Goal: Task Accomplishment & Management: Manage account settings

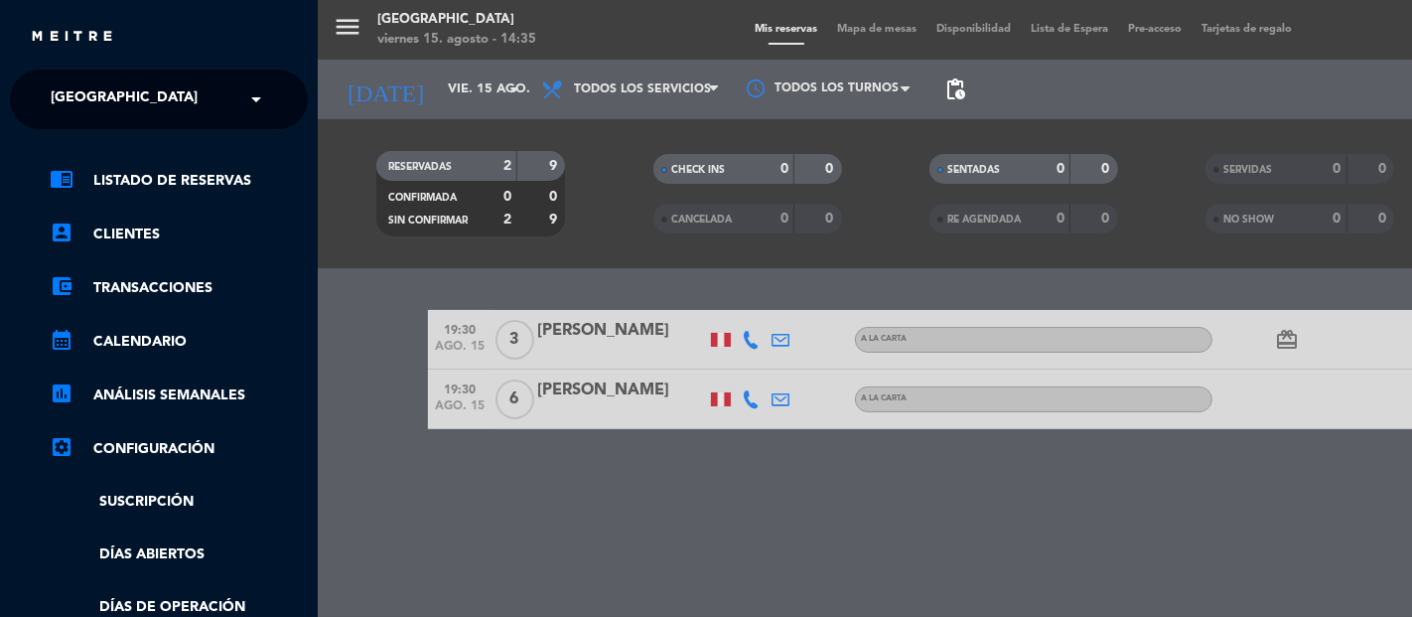
click at [175, 122] on ng-select "× Jockey Plaza ×" at bounding box center [159, 100] width 298 height 60
click at [172, 109] on div "× [GEOGRAPHIC_DATA]" at bounding box center [135, 99] width 185 height 42
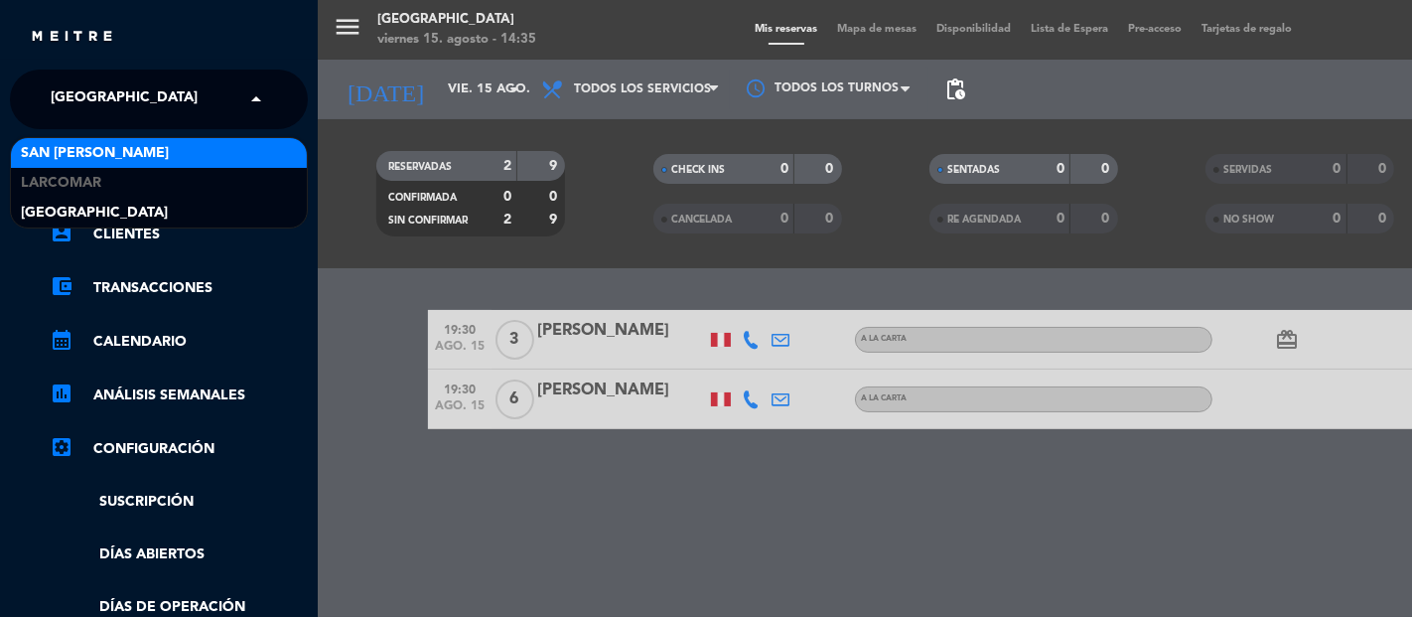
click at [105, 152] on div "San [PERSON_NAME]" at bounding box center [159, 153] width 296 height 30
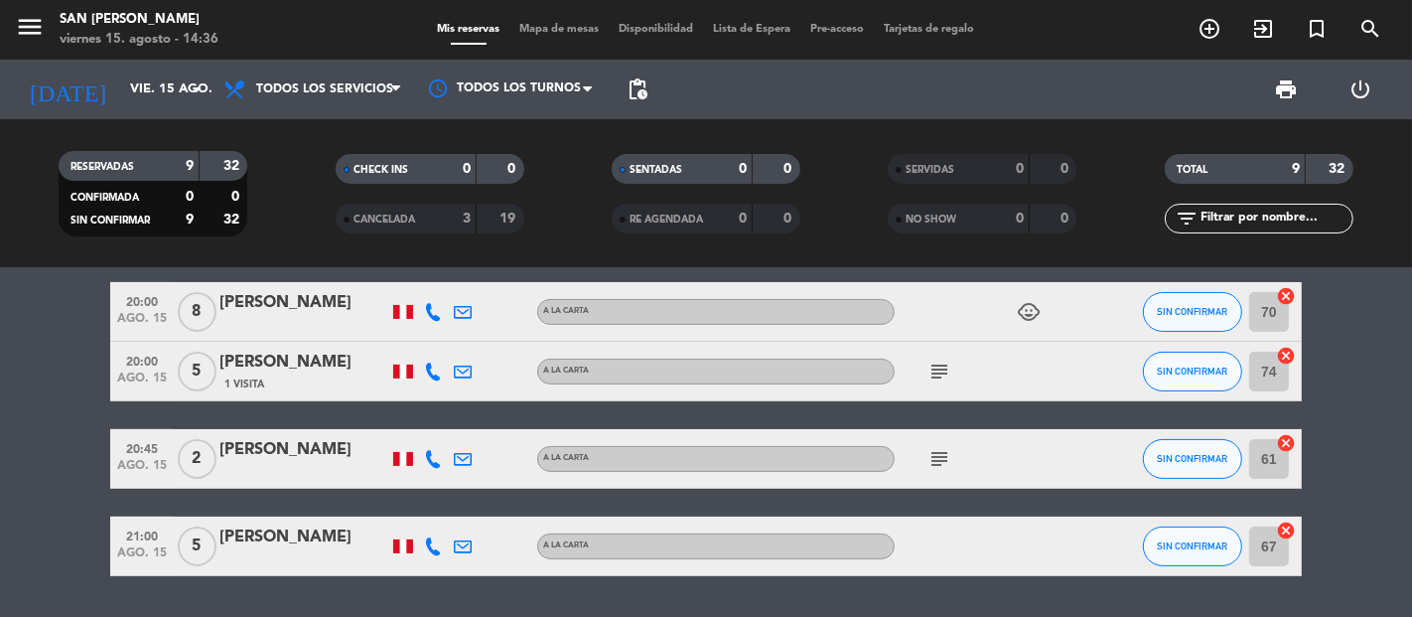
scroll to position [441, 0]
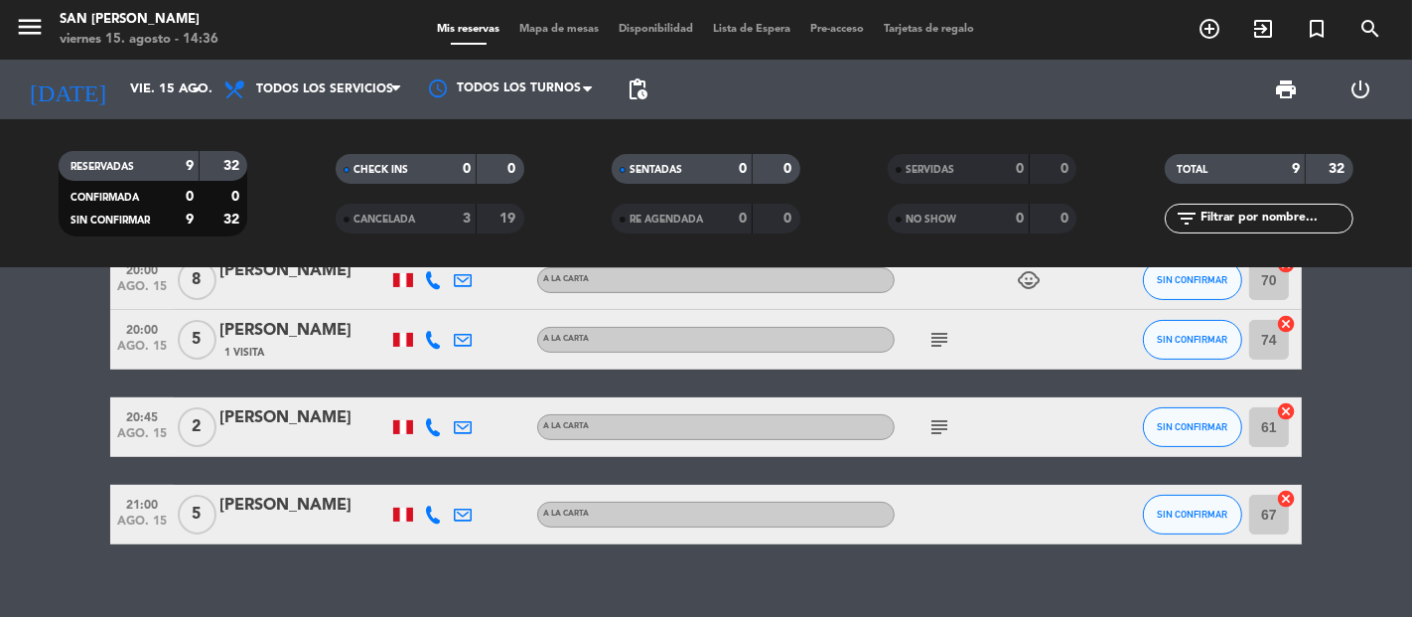
click at [427, 510] on icon at bounding box center [433, 514] width 18 height 18
click at [434, 470] on button "Copiar content_paste" at bounding box center [431, 480] width 61 height 21
click at [467, 511] on icon at bounding box center [463, 514] width 18 height 18
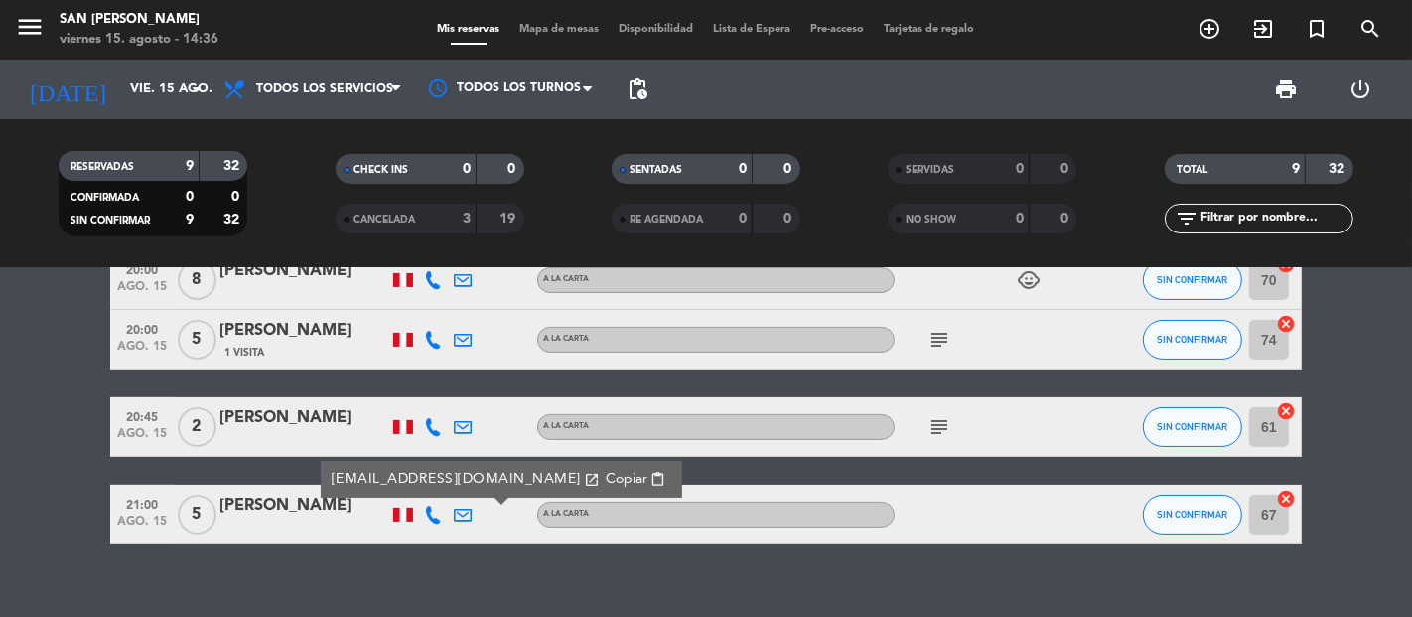
click at [606, 478] on span "Copiar" at bounding box center [627, 479] width 42 height 21
click at [1178, 526] on button "SIN CONFIRMAR" at bounding box center [1192, 514] width 99 height 40
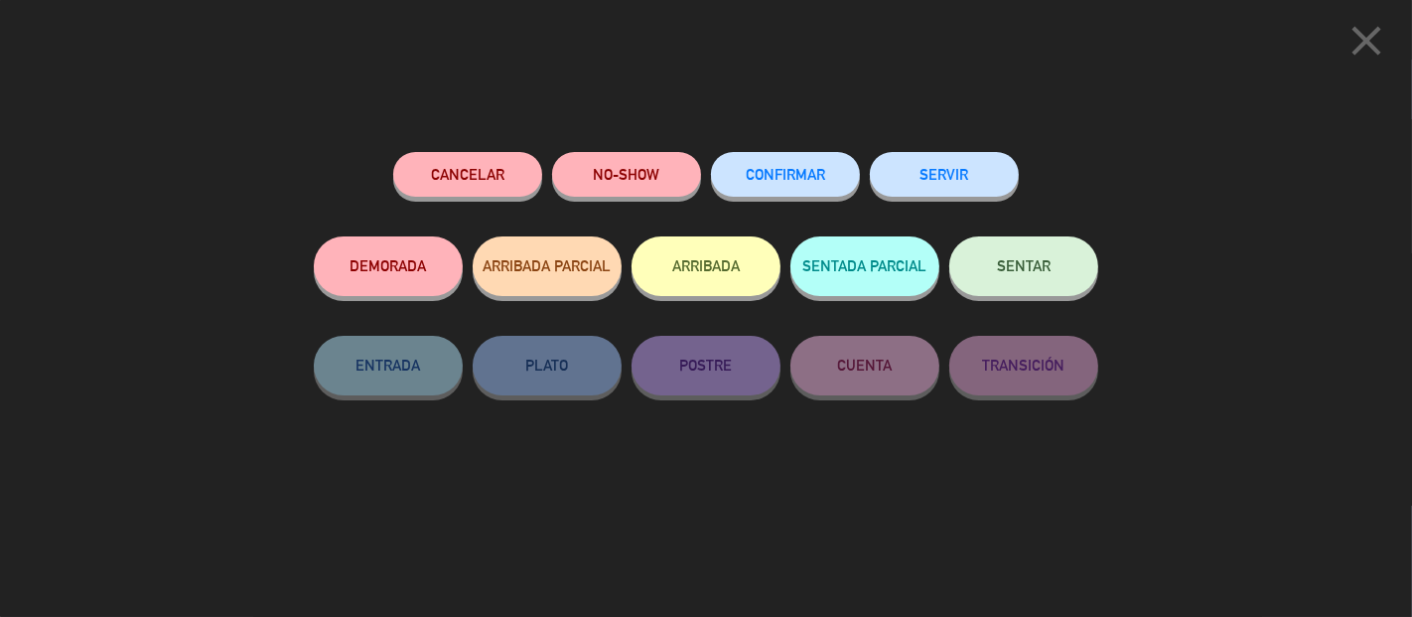
click at [526, 180] on button "Cancelar" at bounding box center [467, 174] width 149 height 45
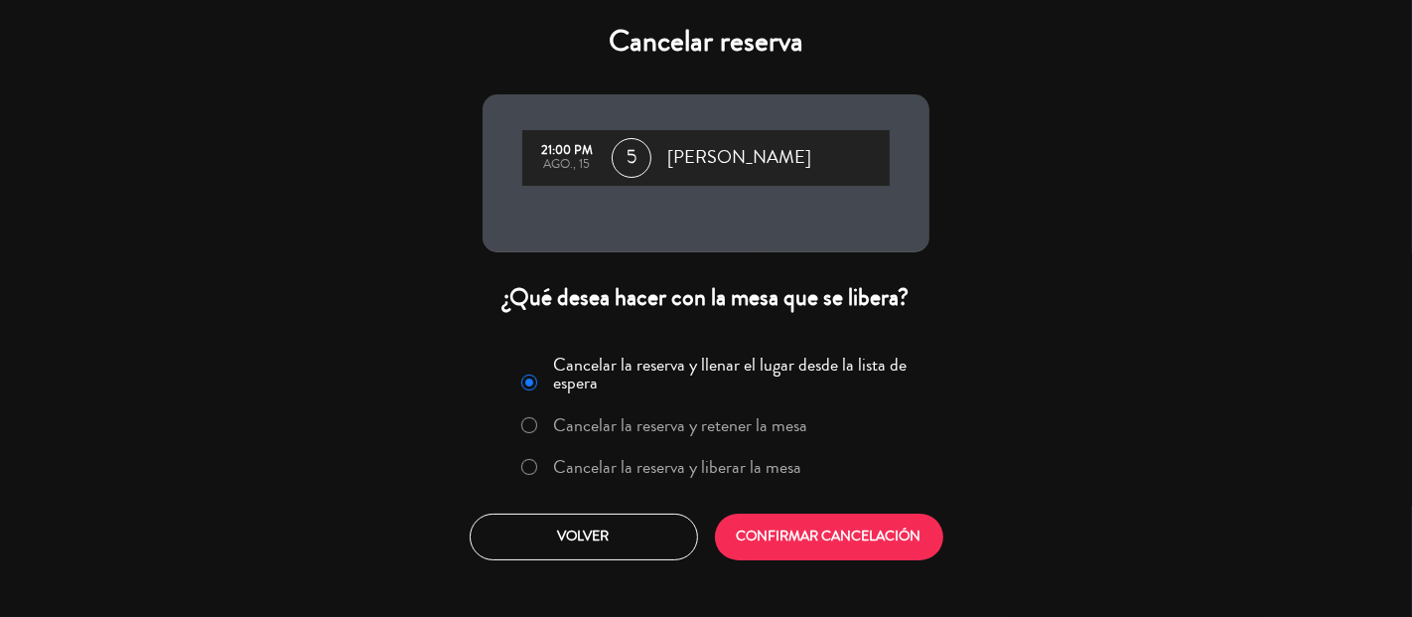
click at [691, 461] on label "Cancelar la reserva y liberar la mesa" at bounding box center [678, 467] width 248 height 18
click at [798, 537] on button "CONFIRMAR CANCELACIÓN" at bounding box center [829, 536] width 228 height 47
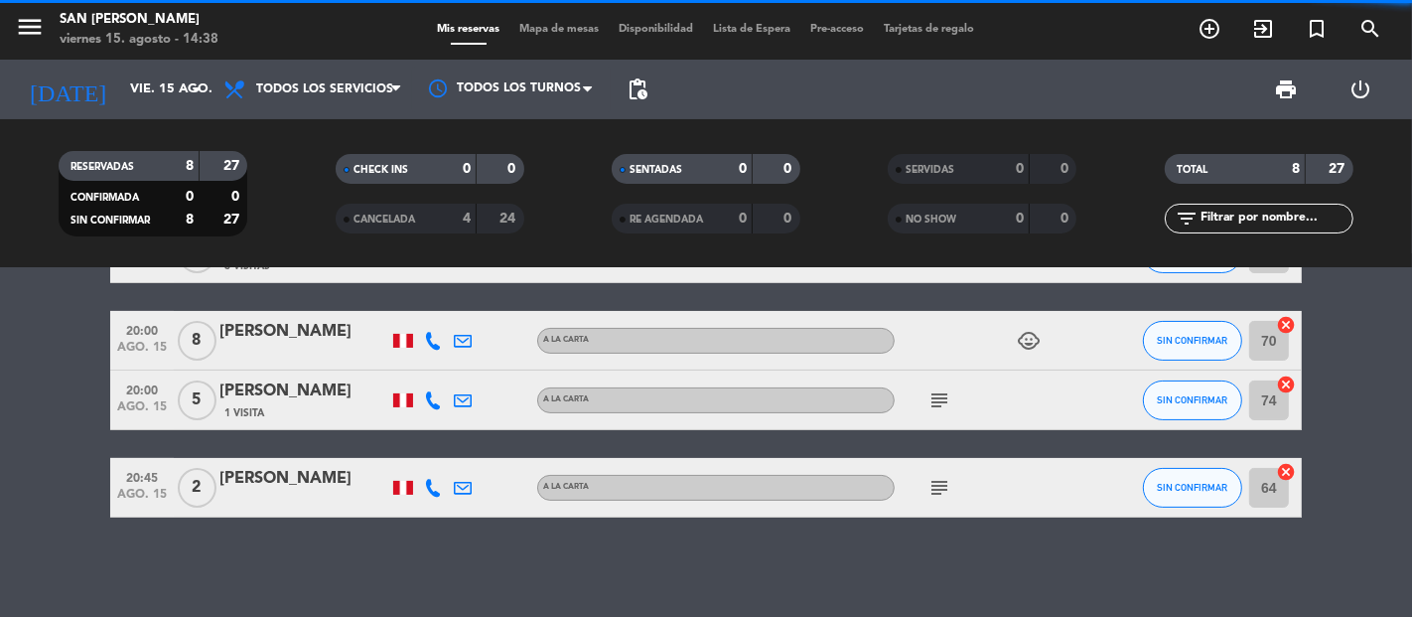
scroll to position [380, 0]
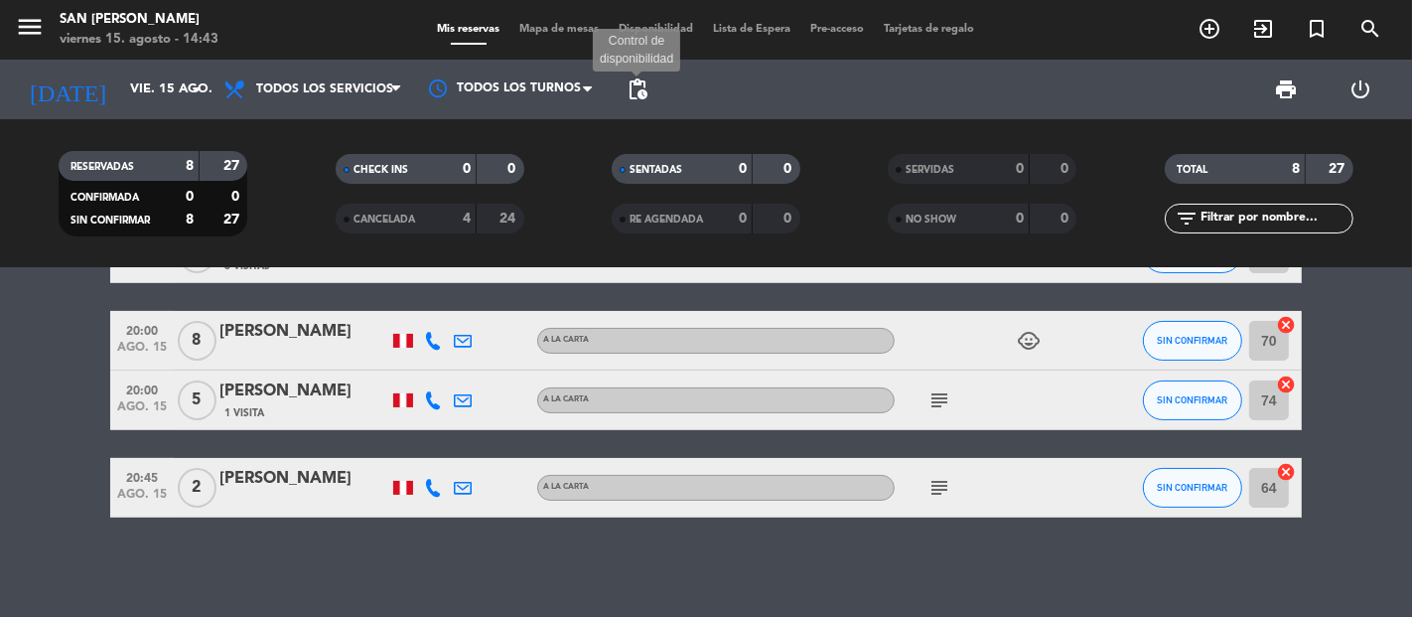
click at [630, 81] on span "pending_actions" at bounding box center [638, 89] width 24 height 24
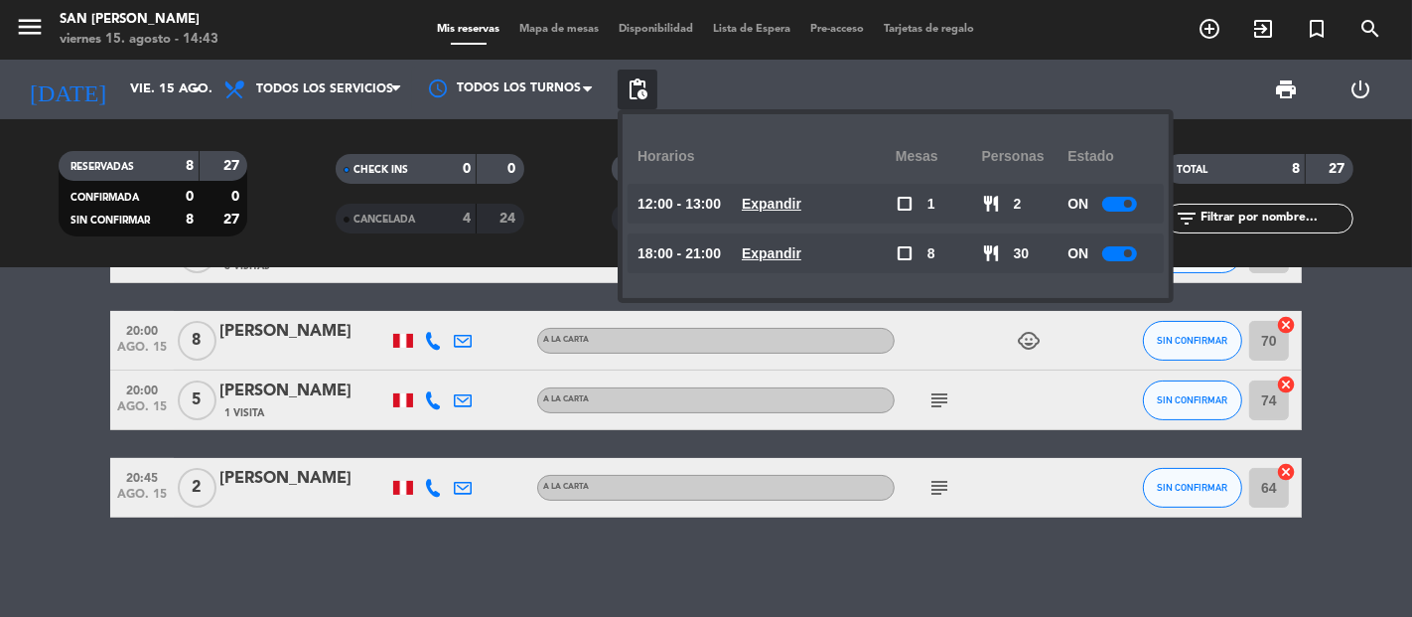
click at [702, 71] on div "print power_settings_new" at bounding box center [1027, 90] width 740 height 60
